Goal: Transaction & Acquisition: Download file/media

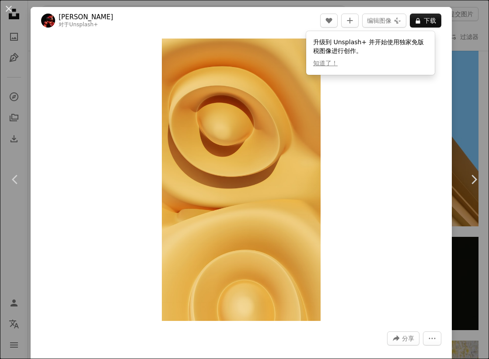
scroll to position [5339, 0]
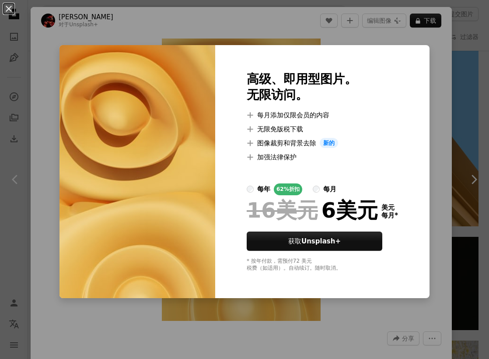
click at [464, 84] on div "An X shape 高级、即用型图片。 无限访问。 A plus sign 每月添加仅限会员的内容 A plus sign 无限免版税下载 A plus s…" at bounding box center [244, 179] width 489 height 359
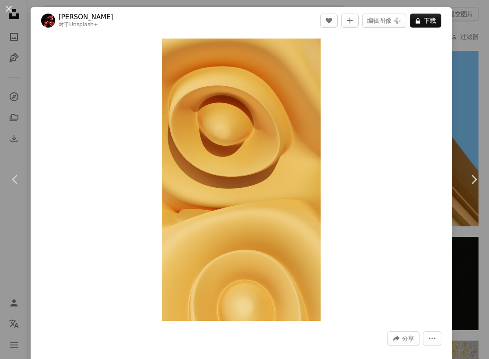
drag, startPoint x: 252, startPoint y: 149, endPoint x: 375, endPoint y: 109, distance: 129.5
click at [382, 103] on div "Zoom in" at bounding box center [241, 179] width 421 height 291
click at [235, 167] on img "放大此图像" at bounding box center [241, 180] width 159 height 282
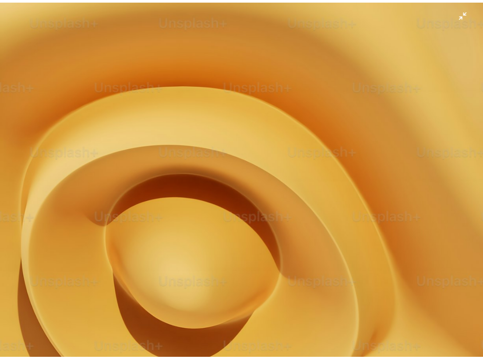
scroll to position [245, 0]
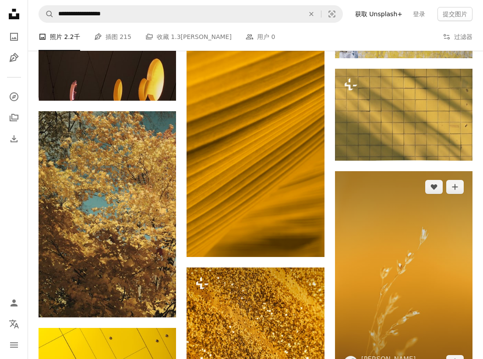
scroll to position [5645, 0]
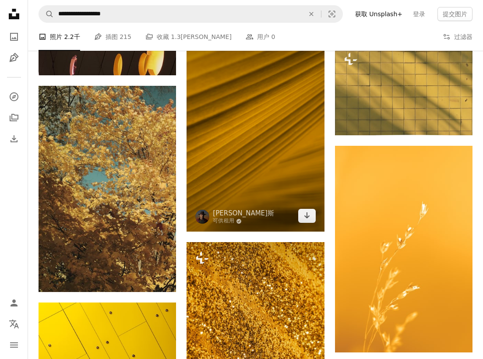
click at [275, 128] on img at bounding box center [254, 128] width 137 height 206
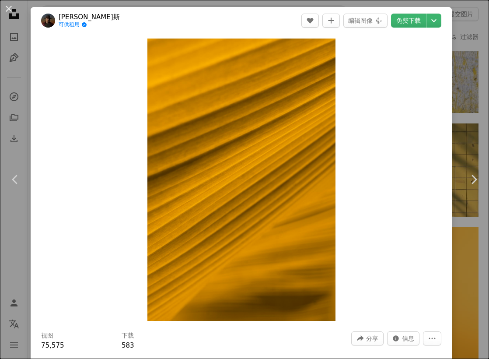
click at [402, 20] on font "免费下载" at bounding box center [408, 20] width 25 height 7
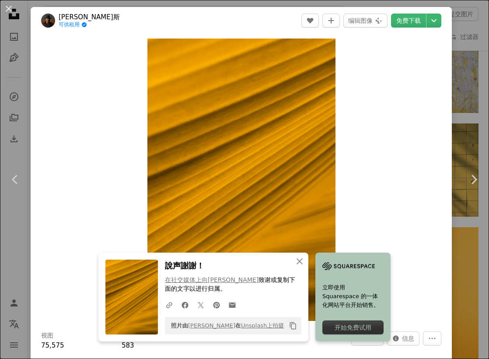
click at [459, 31] on div "An X shape Chevron left Chevron right [PERSON_NAME] 可供租用 A checkmark inside of …" at bounding box center [244, 179] width 489 height 359
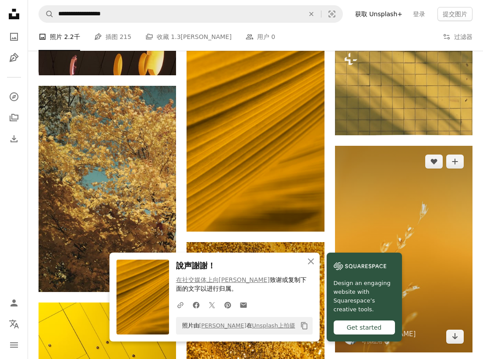
scroll to position [5733, 0]
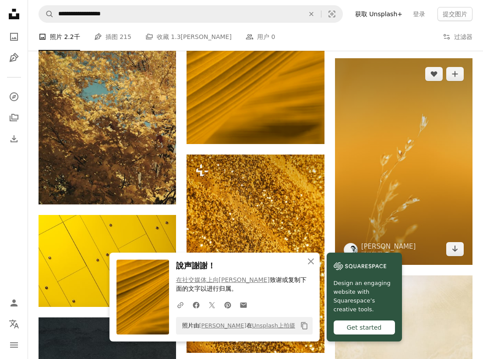
click at [450, 147] on img at bounding box center [403, 161] width 137 height 207
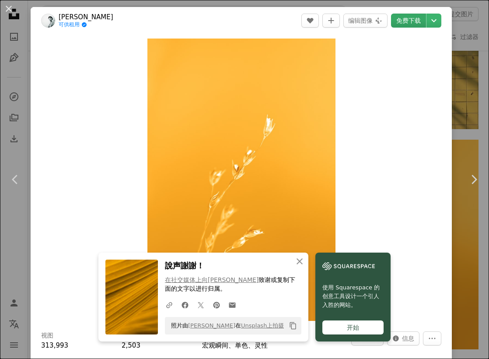
click at [407, 22] on font "免费下载" at bounding box center [408, 20] width 25 height 7
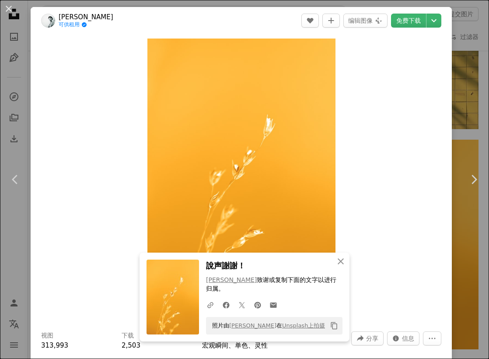
click at [464, 114] on div "An X shape Chevron left Chevron right [PERSON_NAME]茨基 可供租用 A checkmark inside o…" at bounding box center [244, 179] width 489 height 359
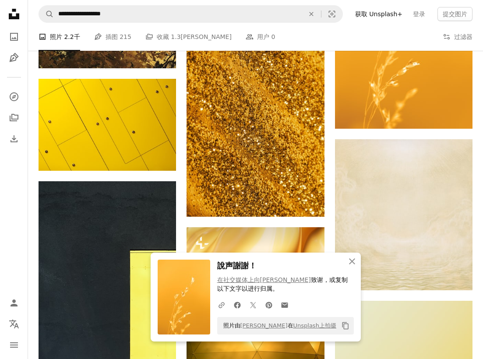
scroll to position [5820, 0]
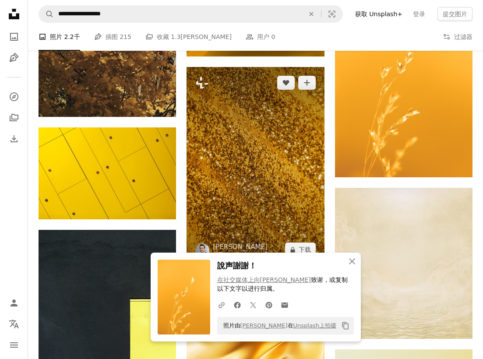
click at [251, 172] on img at bounding box center [254, 166] width 137 height 198
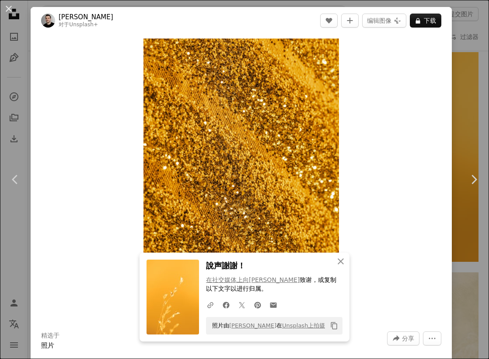
click at [467, 100] on div "An X shape Chevron left Chevron right [PERSON_NAME] 对于 Unsplash+ A heart A plus…" at bounding box center [244, 179] width 489 height 359
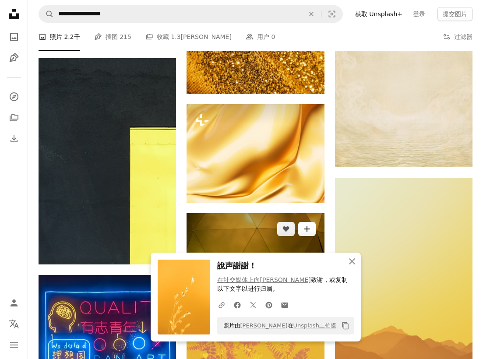
scroll to position [6039, 0]
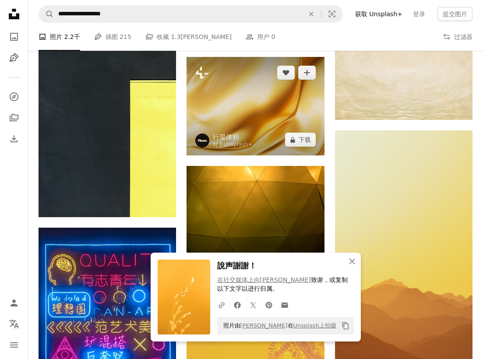
click at [270, 111] on img at bounding box center [254, 106] width 137 height 98
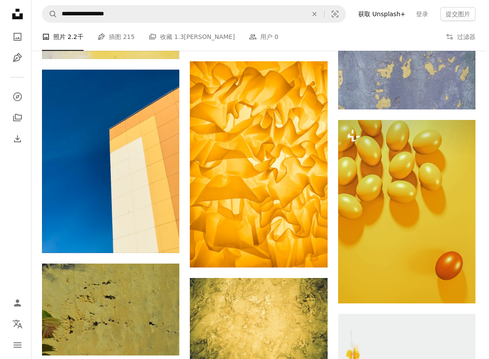
scroll to position [8052, 0]
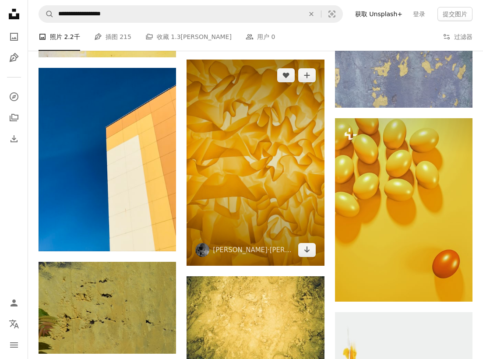
click at [236, 161] on img at bounding box center [254, 163] width 137 height 206
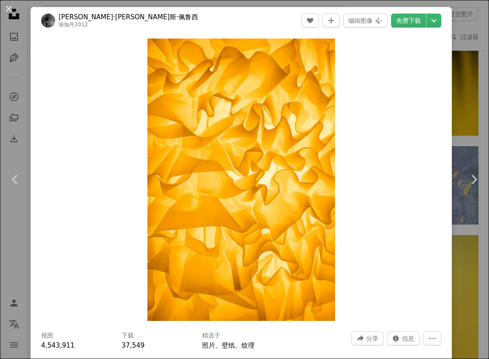
click at [400, 19] on font "免费下载" at bounding box center [408, 20] width 25 height 7
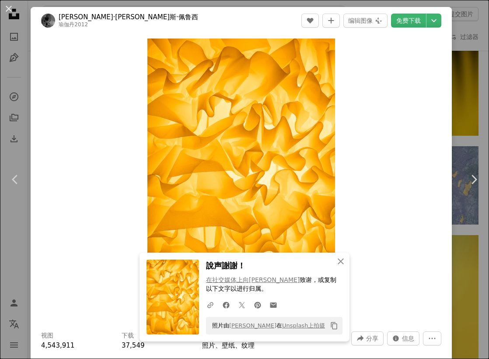
click at [459, 90] on div "An X shape Chevron left Chevron right [PERSON_NAME]·[PERSON_NAME]斯·佩鲁西 瑜伽丹2012 …" at bounding box center [244, 179] width 489 height 359
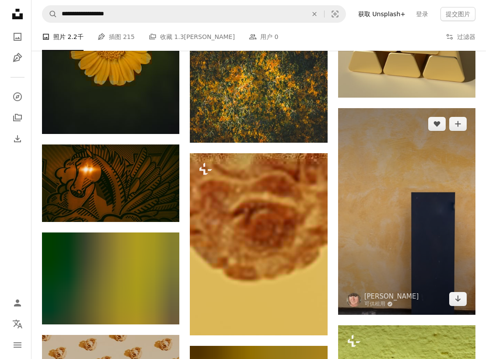
scroll to position [14310, 0]
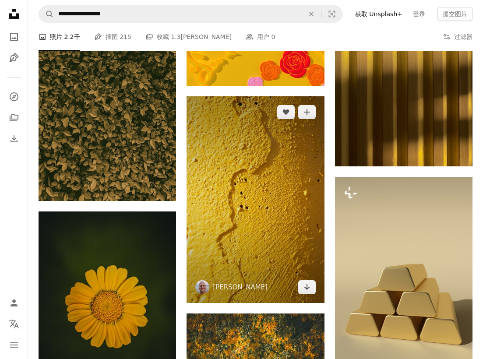
click at [248, 196] on img at bounding box center [254, 199] width 137 height 206
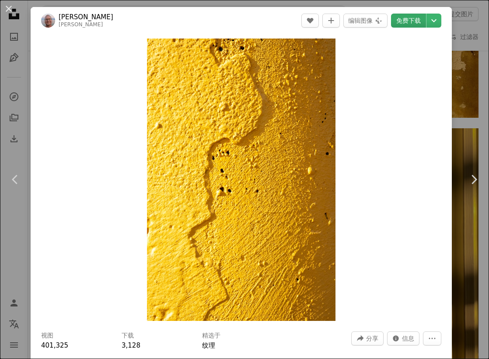
click at [397, 22] on font "免费下载" at bounding box center [408, 20] width 25 height 7
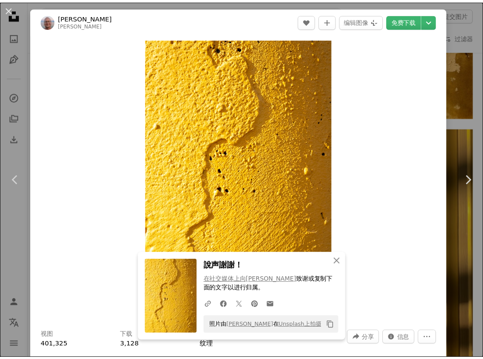
scroll to position [314, 0]
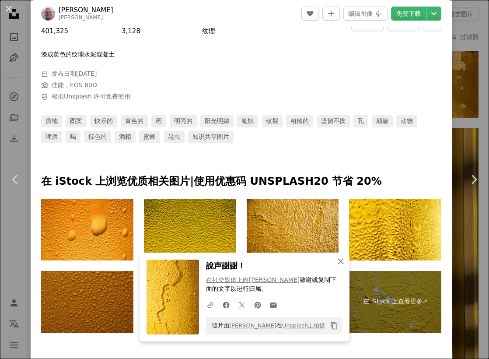
click at [463, 99] on div "An X shape Chevron left Chevron right [PERSON_NAME]·罗森克 [PERSON_NAME]·罗森克 A hea…" at bounding box center [244, 179] width 489 height 359
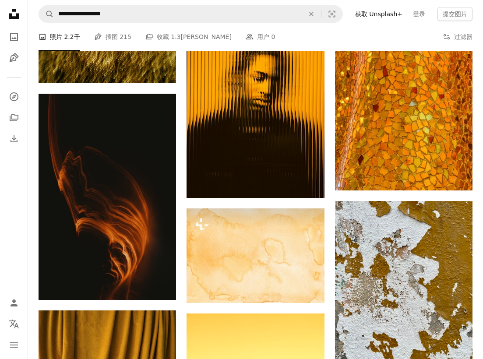
scroll to position [19474, 0]
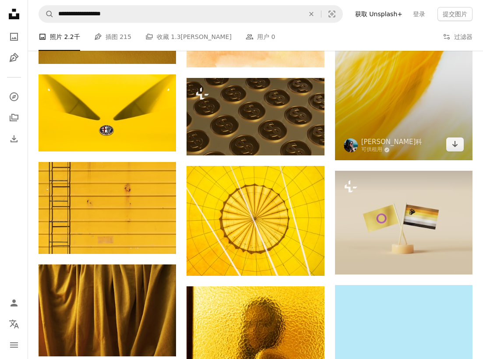
click at [420, 155] on img at bounding box center [403, 57] width 137 height 207
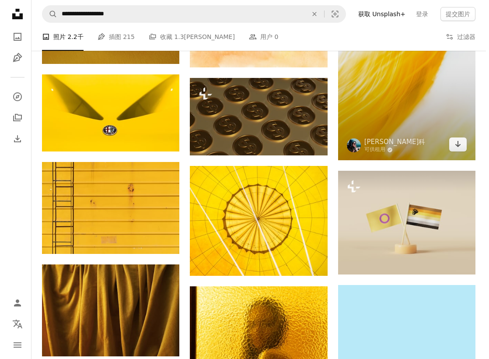
scroll to position [19474, 0]
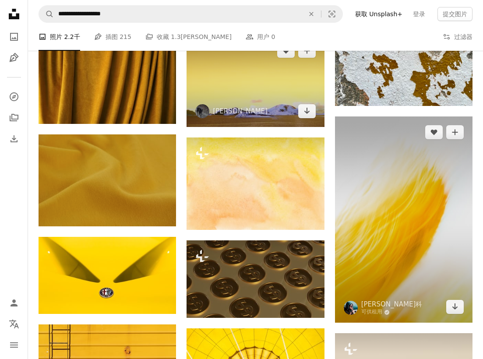
click at [400, 214] on img at bounding box center [403, 219] width 137 height 207
click at [410, 207] on img at bounding box center [403, 219] width 137 height 207
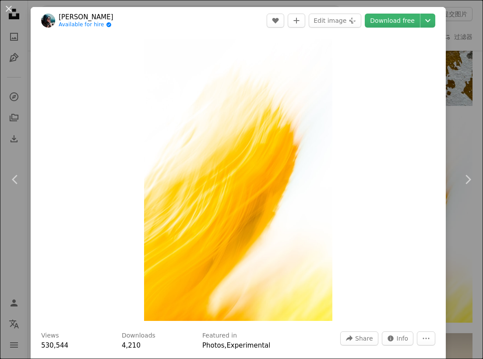
click at [396, 23] on link "Download free" at bounding box center [392, 21] width 55 height 14
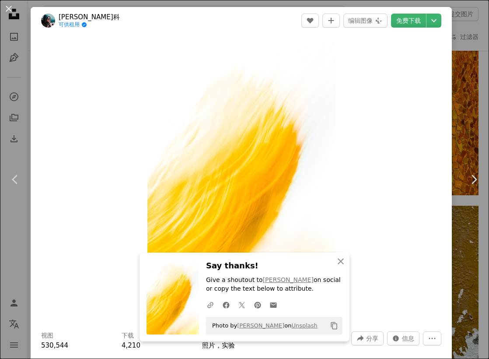
click at [459, 67] on div "An X shape Chevron left Chevron right [PERSON_NAME]科 可供租用 A checkmark inside of…" at bounding box center [244, 179] width 489 height 359
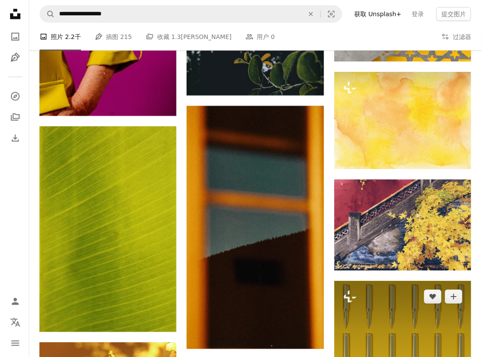
scroll to position [22931, 0]
